Goal: Browse casually: Explore the website without a specific task or goal

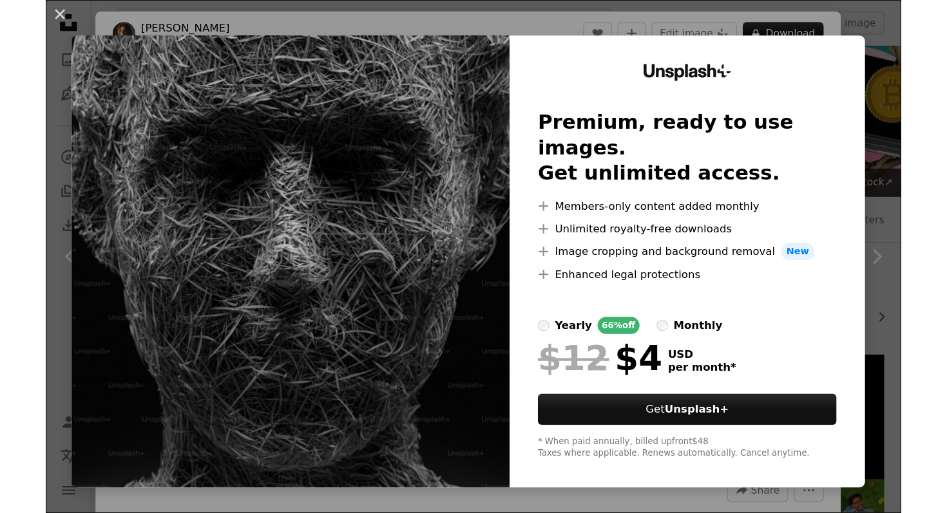
scroll to position [209, 0]
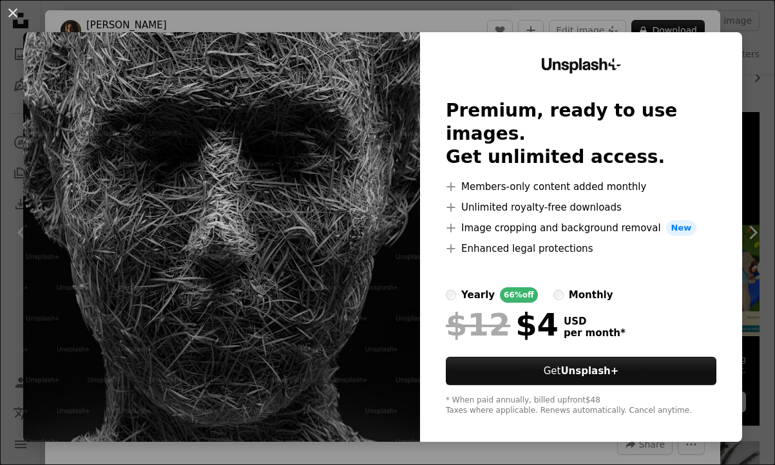
click at [343, 17] on div "An X shape Unsplash+ Premium, ready to use images. Get unlimited access. A plus…" at bounding box center [387, 232] width 775 height 465
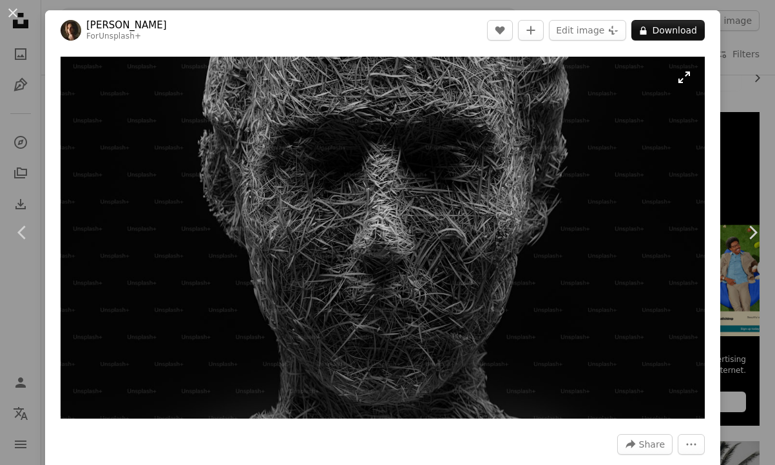
click at [688, 83] on img "Zoom in on this image" at bounding box center [383, 238] width 644 height 362
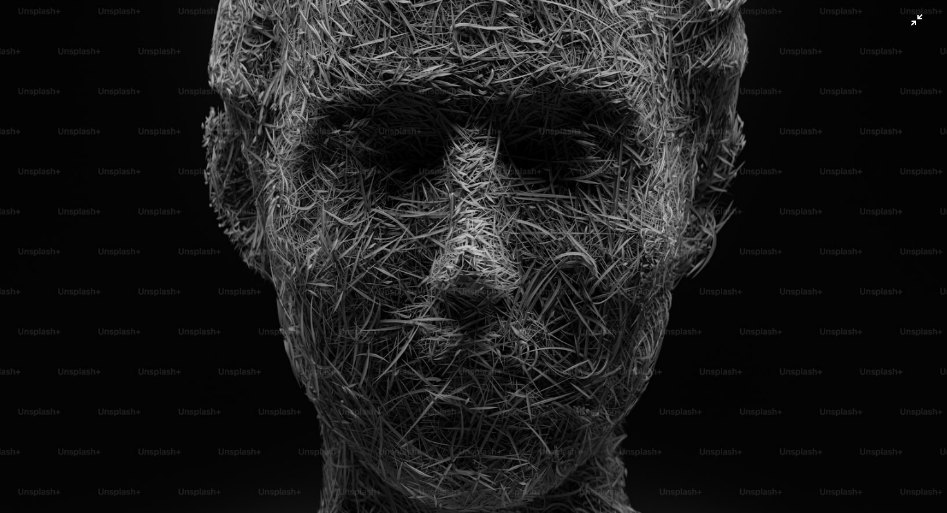
click at [216, 175] on img "Zoom out on this image" at bounding box center [473, 265] width 948 height 533
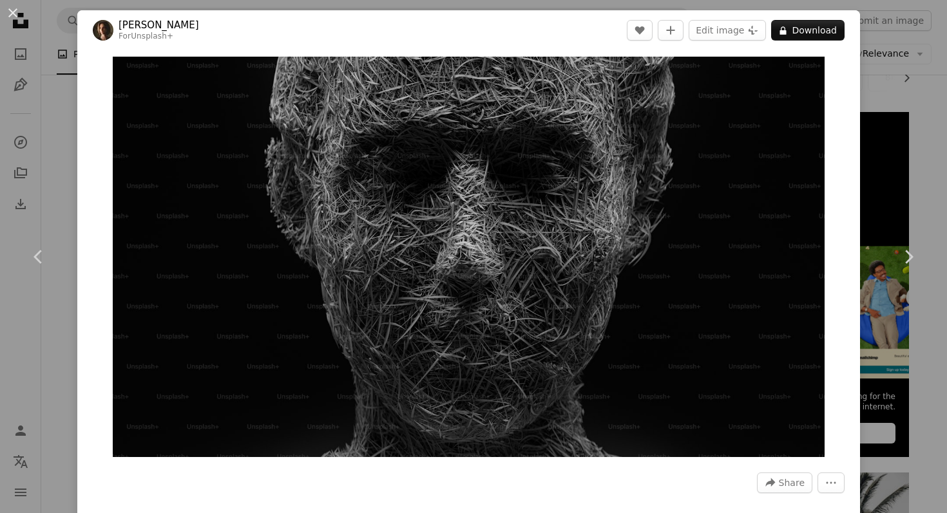
click at [44, 160] on div "An X shape Chevron left Chevron right [PERSON_NAME] For Unsplash+ A heart A plu…" at bounding box center [473, 256] width 947 height 513
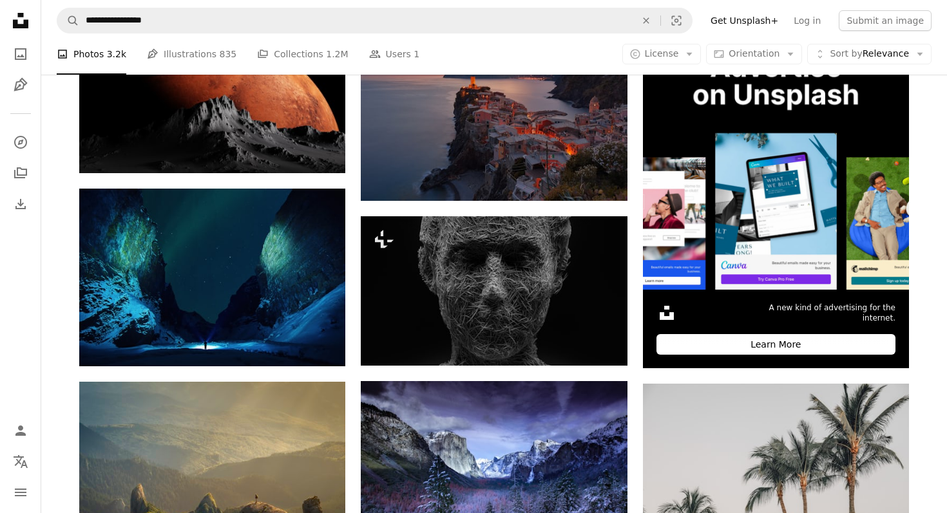
scroll to position [310, 0]
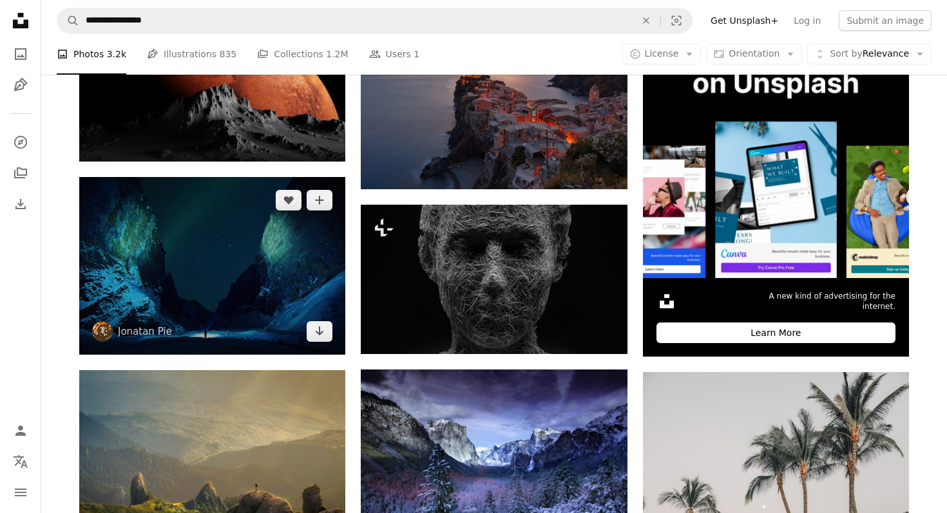
click at [189, 293] on img at bounding box center [212, 266] width 266 height 178
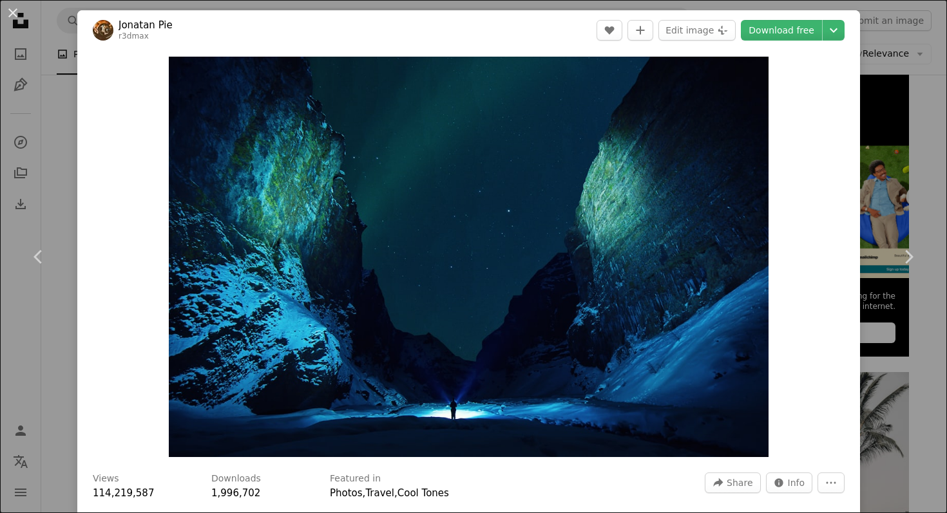
click at [46, 328] on div "An X shape Chevron left Chevron right Jonatan Pie r3dmax A heart A plus sign Ed…" at bounding box center [473, 256] width 947 height 513
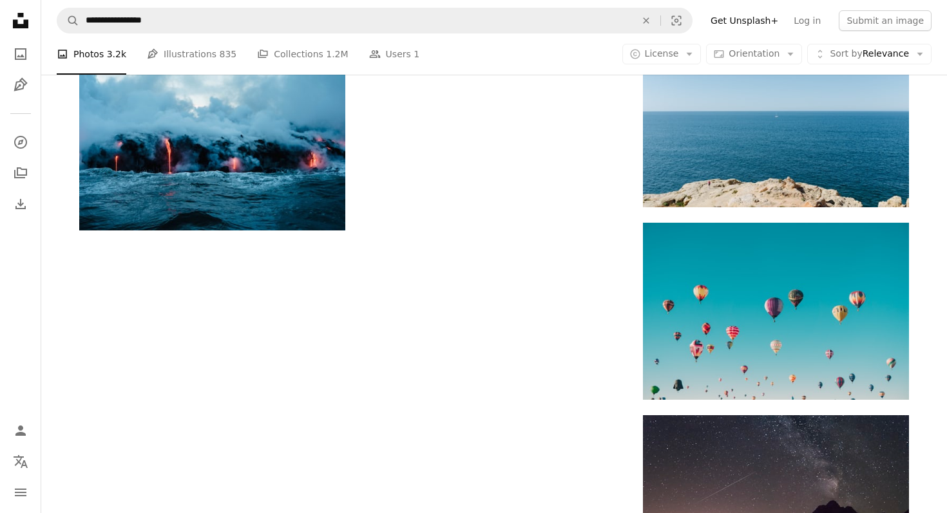
scroll to position [1371, 0]
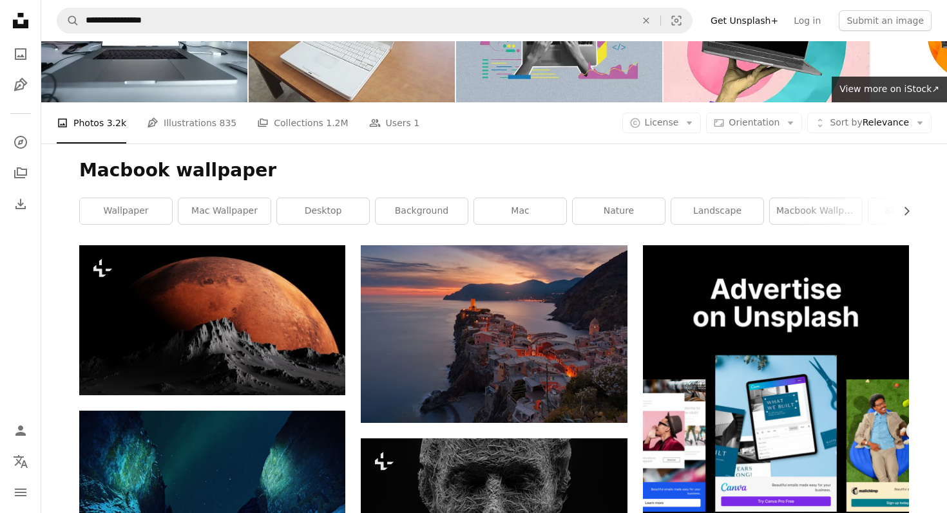
scroll to position [0, 0]
